Goal: Complete application form

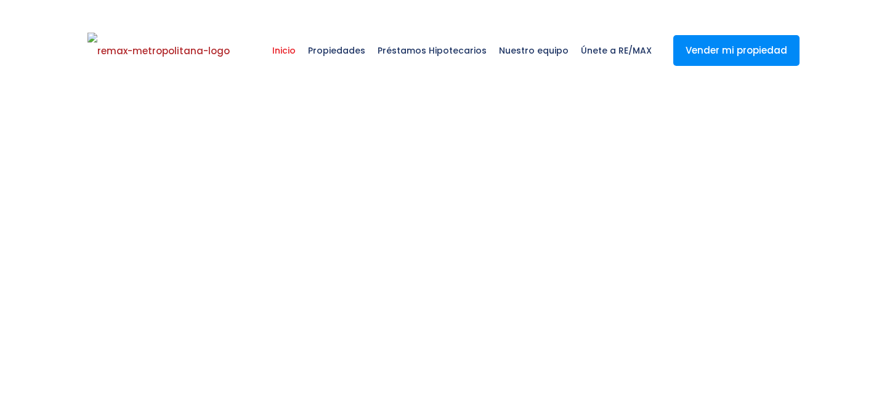
select select
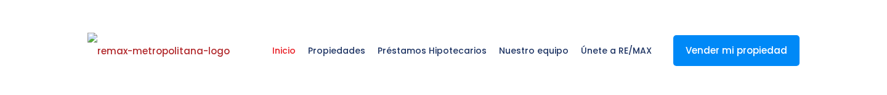
select select
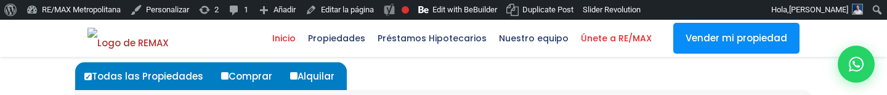
scroll to position [436, 0]
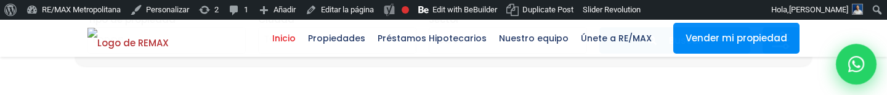
click at [854, 59] on icon at bounding box center [856, 64] width 16 height 16
type input "Franklin"
type input "[PERSON_NAME]"
type input "[PERSON_NAME][EMAIL_ADDRESS][DOMAIN_NAME]"
type input "[PHONE_NUMBER]"
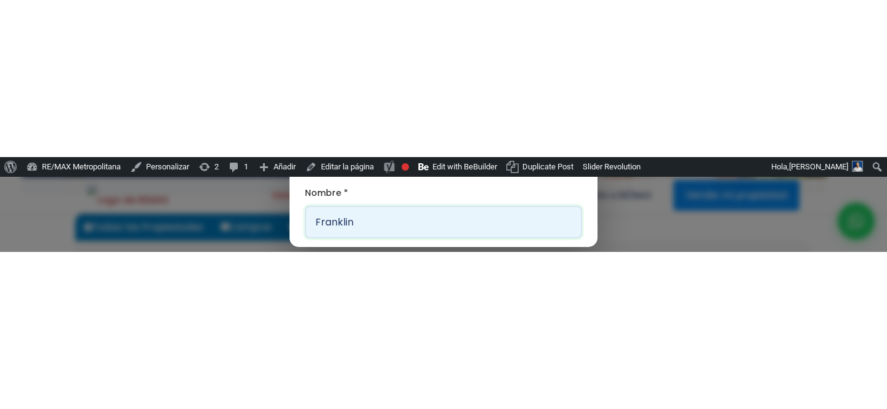
scroll to position [17, 0]
